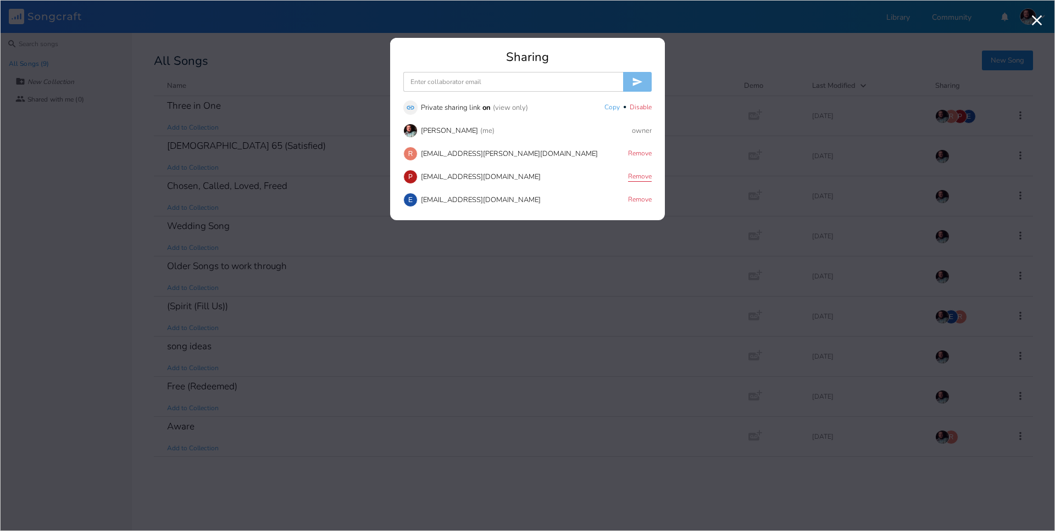
click at [631, 174] on button "Remove" at bounding box center [640, 177] width 24 height 9
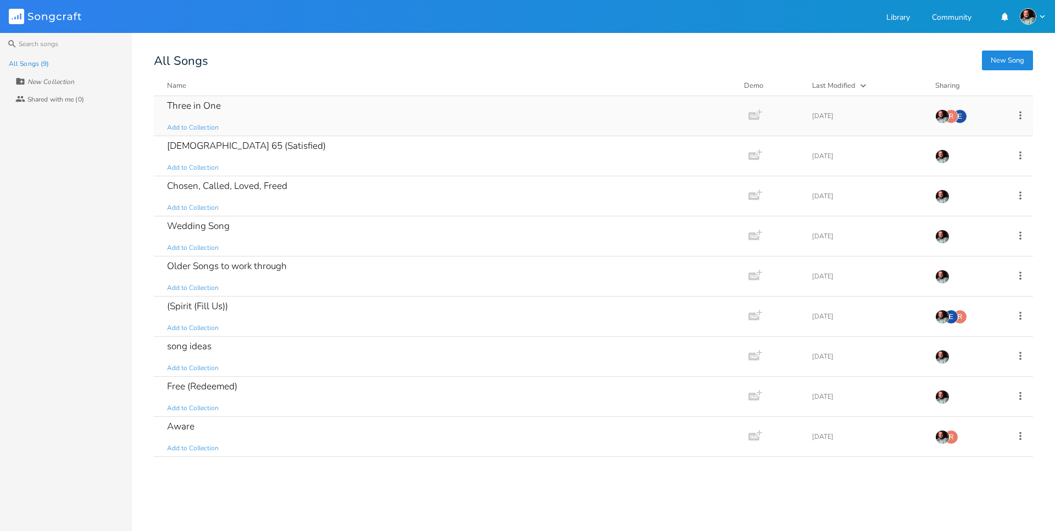
click at [508, 123] on div "Three in One Add to Collection" at bounding box center [449, 116] width 564 height 40
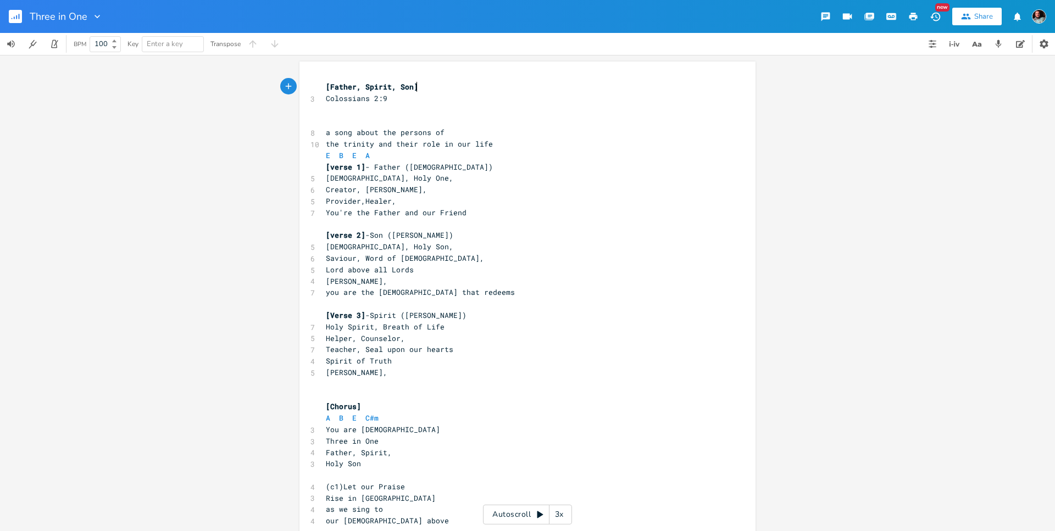
scroll to position [4, 0]
click at [640, 218] on pre "You're the Father and our Friend" at bounding box center [522, 213] width 397 height 12
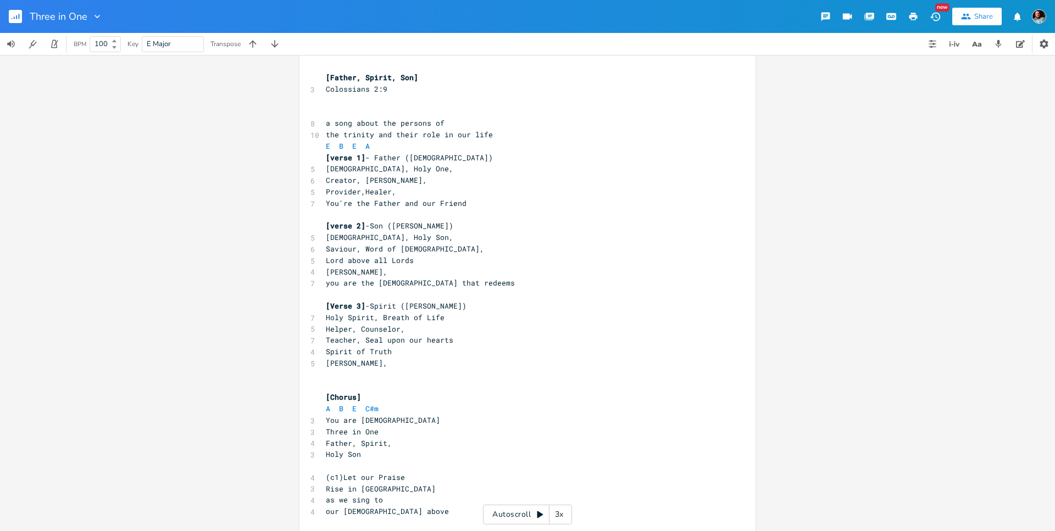
scroll to position [0, 0]
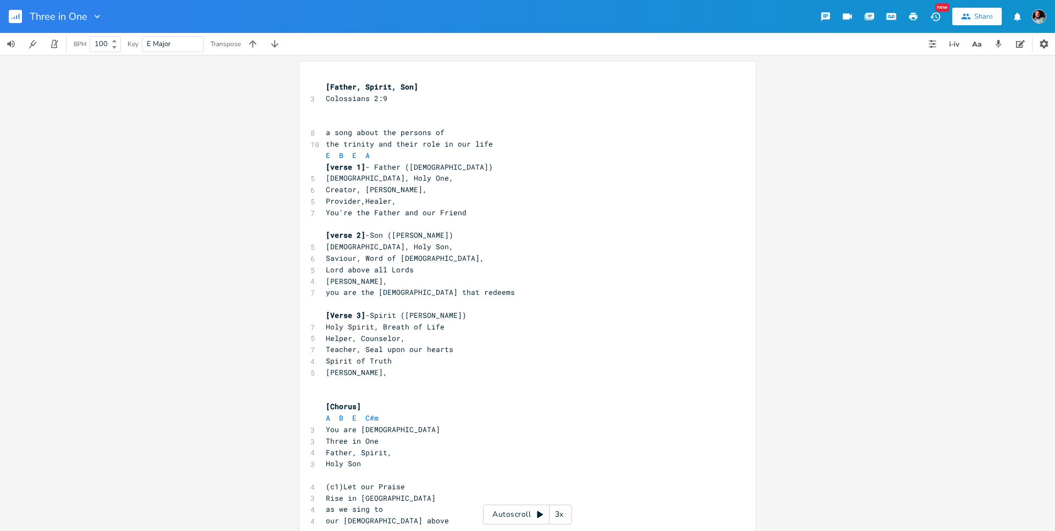
click at [400, 448] on pre "Father, Spirit," at bounding box center [522, 453] width 397 height 12
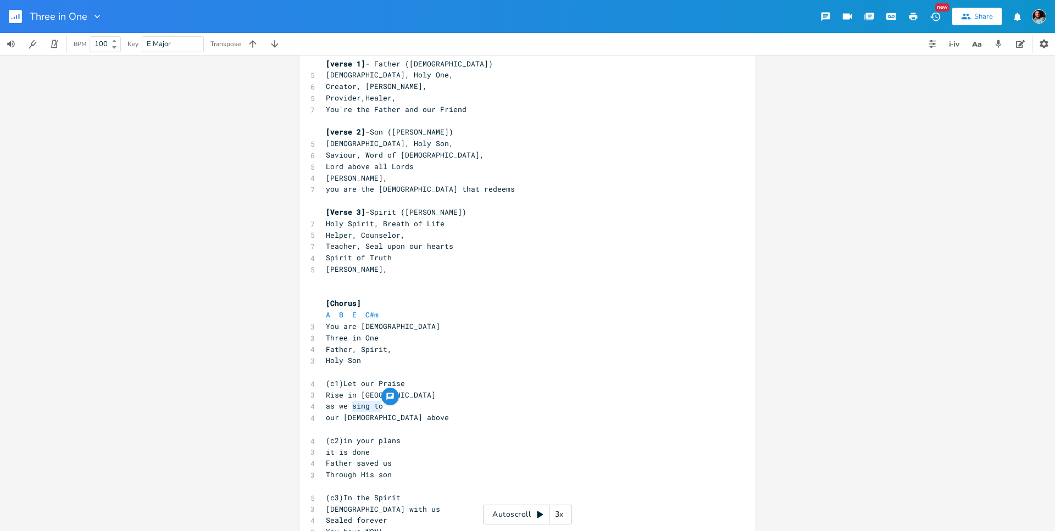
scroll to position [0, 26]
drag, startPoint x: 382, startPoint y: 405, endPoint x: 352, endPoint y: 408, distance: 30.4
click at [352, 408] on pre "as we sing to" at bounding box center [522, 407] width 397 height 12
type textarea "worship"
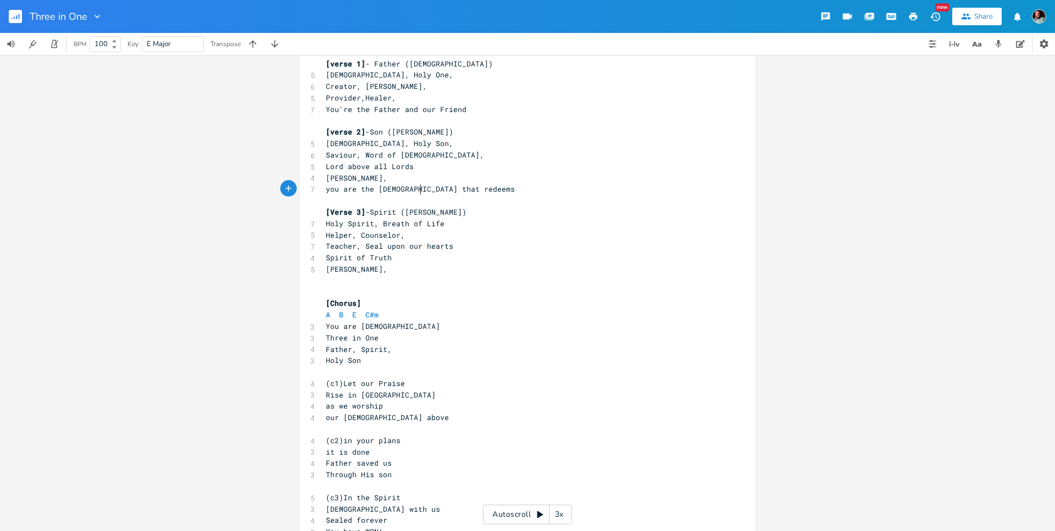
scroll to position [0, 0]
click at [422, 191] on span "you are the [DEMOGRAPHIC_DATA] that redeems" at bounding box center [420, 189] width 189 height 10
click at [436, 191] on span "you are the [DEMOGRAPHIC_DATA] that redeems" at bounding box center [420, 189] width 189 height 10
click at [377, 191] on span "you are the [DEMOGRAPHIC_DATA] that redeems" at bounding box center [420, 189] width 189 height 10
type textarea "that"
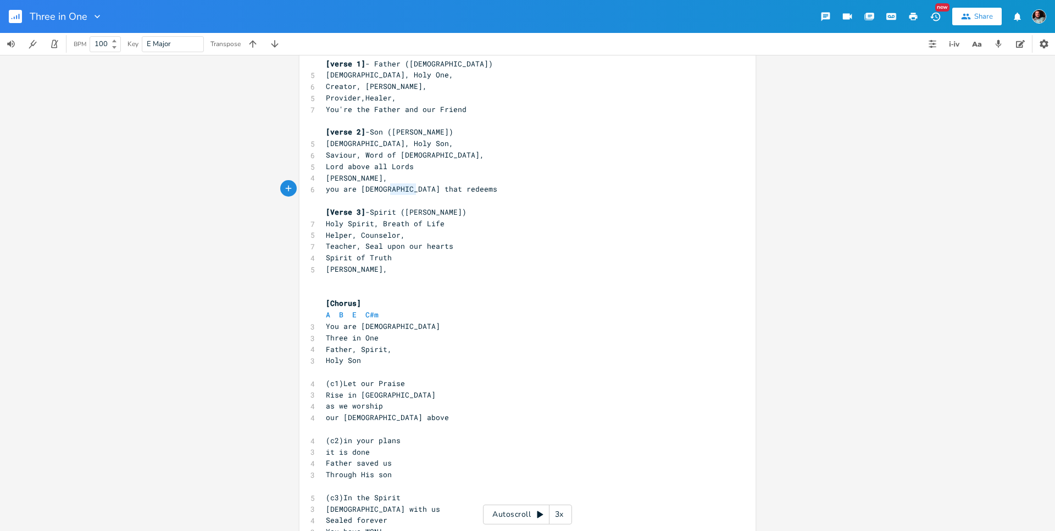
scroll to position [0, 18]
drag, startPoint x: 391, startPoint y: 189, endPoint x: 411, endPoint y: 189, distance: 19.2
click at [411, 189] on span "you are [DEMOGRAPHIC_DATA] that redeems" at bounding box center [411, 189] width 171 height 10
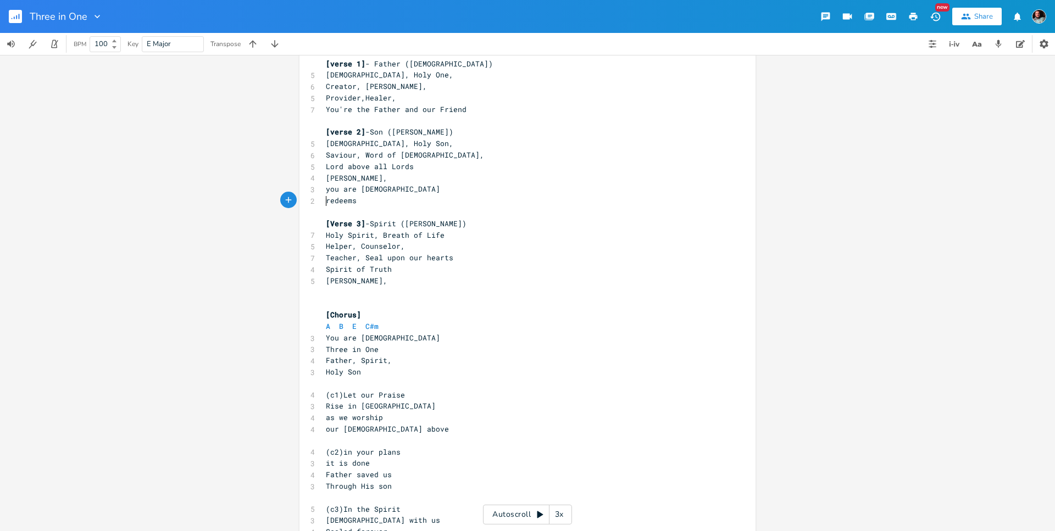
scroll to position [0, 0]
type textarea "you"
click at [374, 201] on pre "you redeems" at bounding box center [522, 201] width 397 height 12
click at [458, 459] on pre "it is done" at bounding box center [522, 464] width 397 height 12
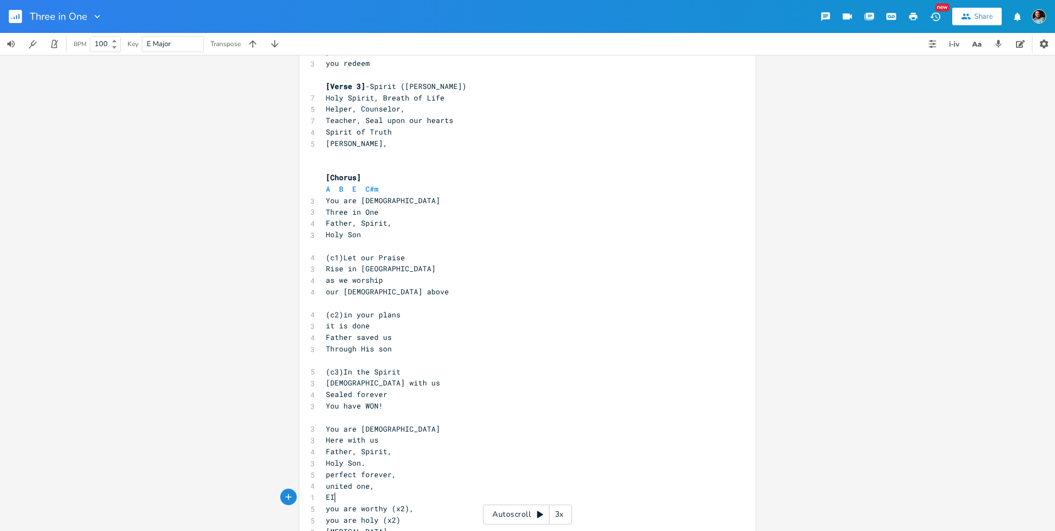
scroll to position [0, 2]
type textarea "I"
drag, startPoint x: 361, startPoint y: 407, endPoint x: 325, endPoint y: 407, distance: 35.7
click at [325, 407] on pre "You have WON!" at bounding box center [522, 407] width 397 height 12
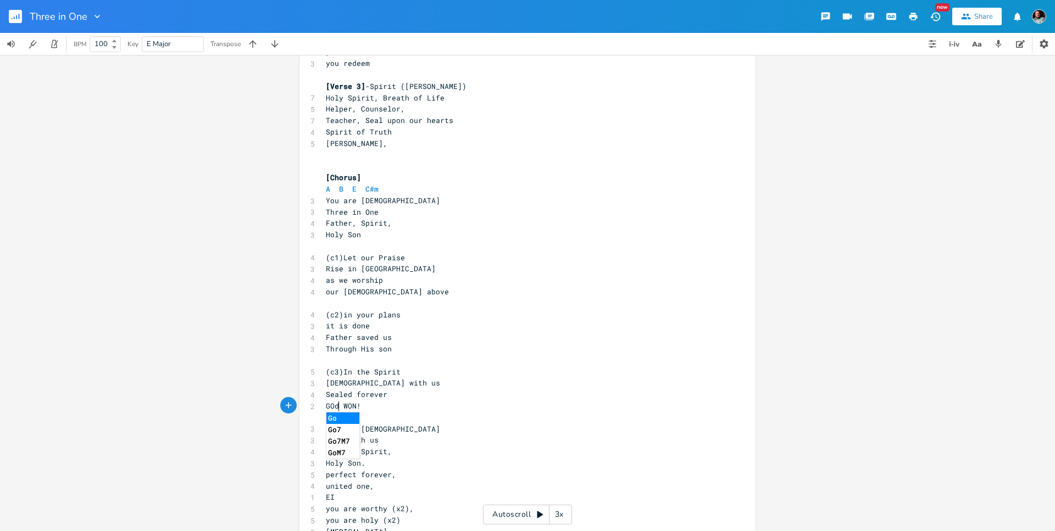
type textarea "GOd"
type textarea "D HAS"
click at [415, 522] on pre "you are holy (x2)" at bounding box center [522, 521] width 397 height 12
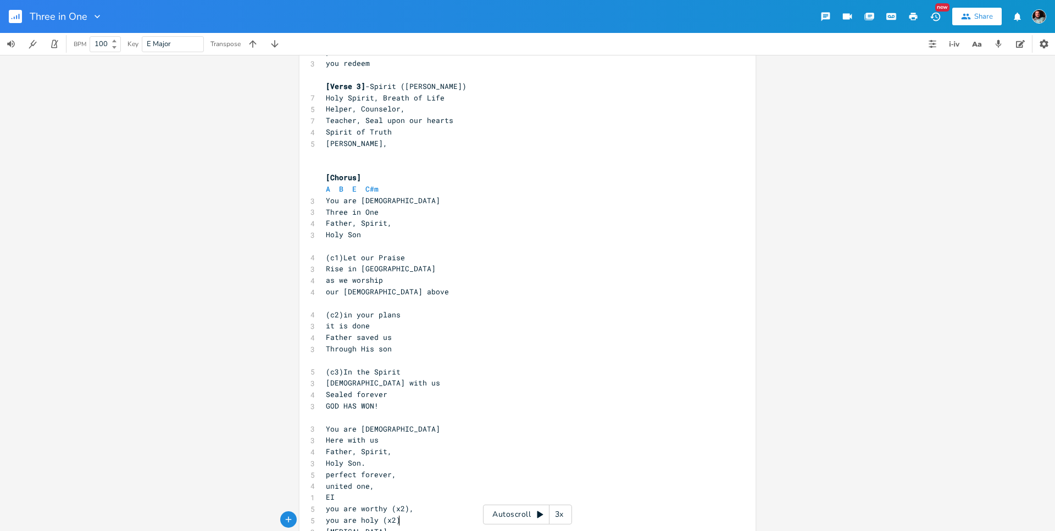
click at [339, 497] on pre "EI" at bounding box center [522, 498] width 397 height 12
type textarea "["
click at [373, 476] on span "perfect forever," at bounding box center [361, 475] width 70 height 10
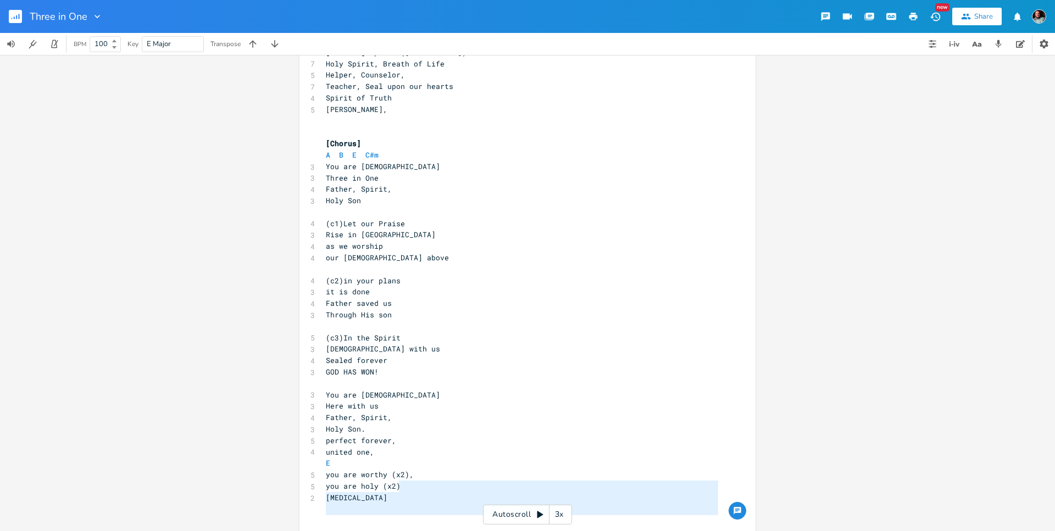
drag, startPoint x: 401, startPoint y: 524, endPoint x: 402, endPoint y: 502, distance: 22.0
click at [402, 502] on div "[Father, Spirit, Son] 3 Colossians 2:9 ​ ​ 8 a song about the persons of 10 the…" at bounding box center [522, 167] width 397 height 720
type textarea "[MEDICAL_DATA]"
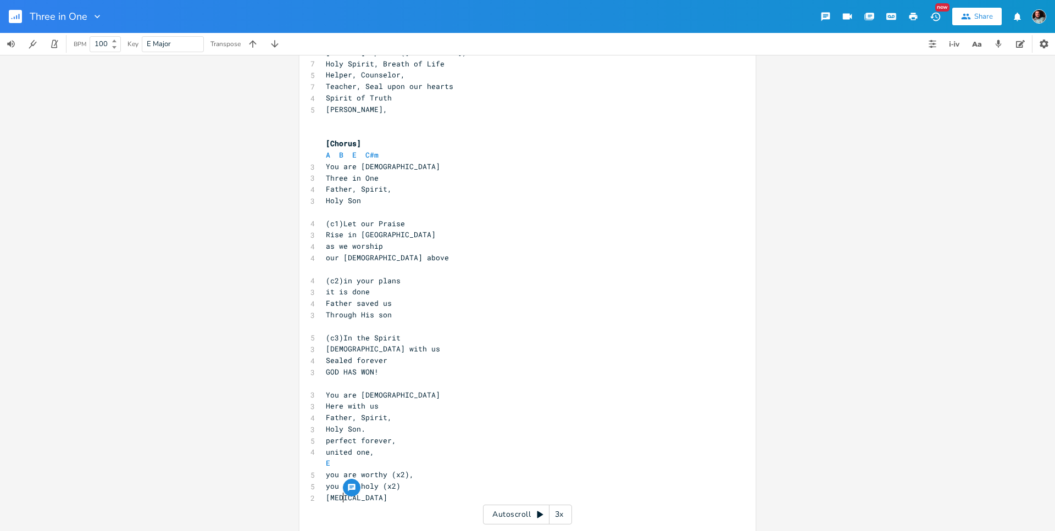
scroll to position [3, 0]
click at [402, 502] on pre "[MEDICAL_DATA]" at bounding box center [522, 498] width 397 height 12
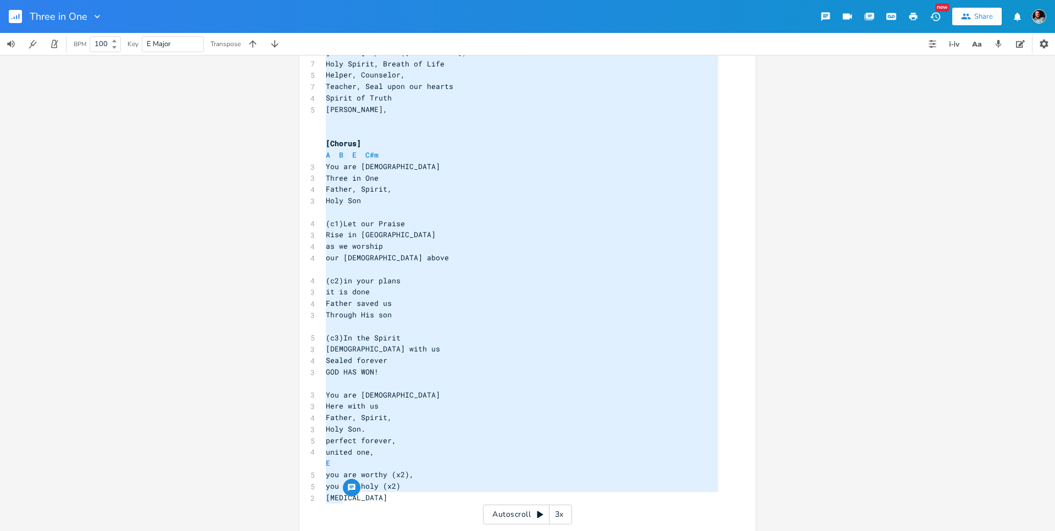
scroll to position [60, 0]
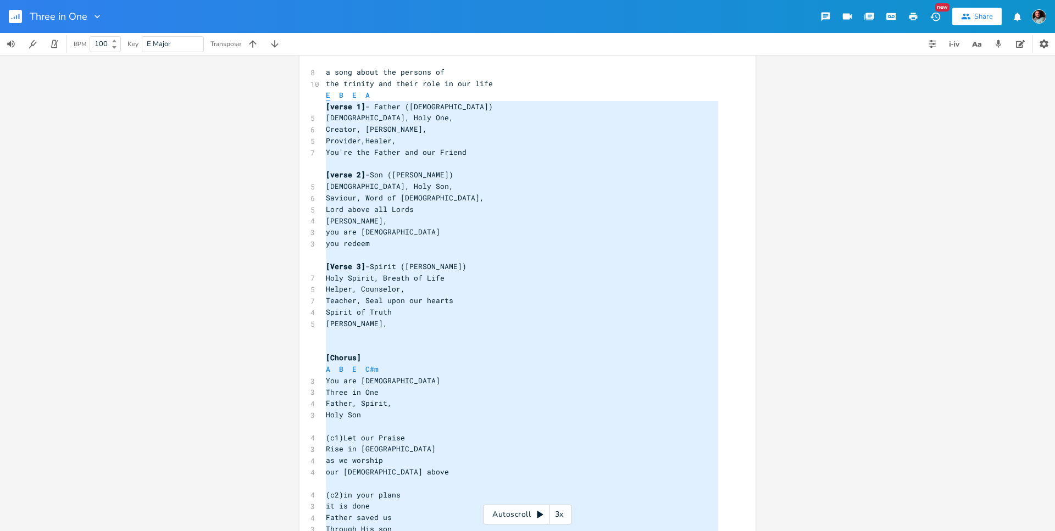
type textarea "E B E A [verse 1]- Father ([DEMOGRAPHIC_DATA]) [DEMOGRAPHIC_DATA], Holy One, Cr…"
drag, startPoint x: 390, startPoint y: 502, endPoint x: 325, endPoint y: 99, distance: 408.0
click at [325, 99] on div "[Father, Spirit, Son] 3 Colossians 2:9 ​ ​ 8 a song about the persons of 10 the…" at bounding box center [522, 381] width 397 height 720
